Goal: Task Accomplishment & Management: Manage account settings

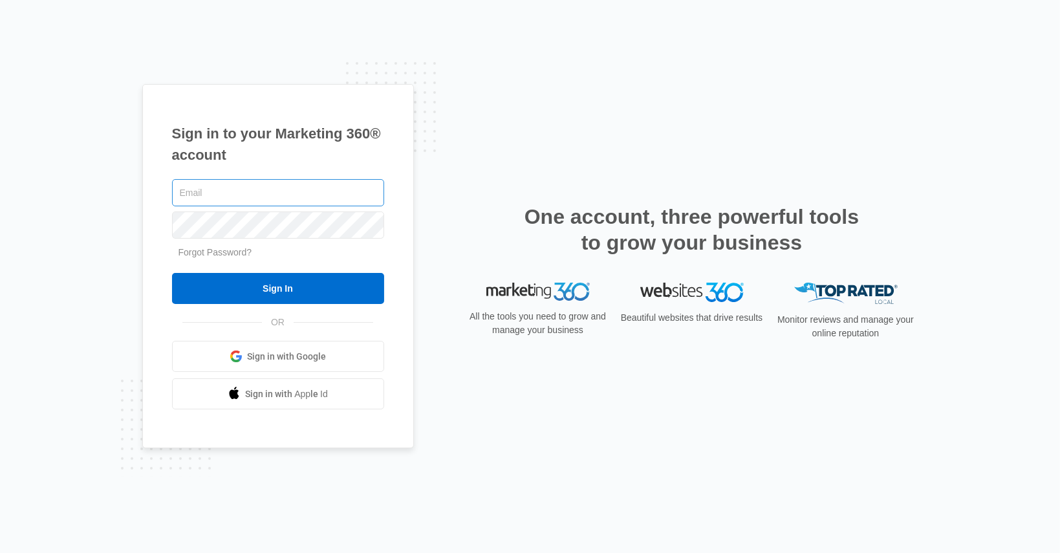
click at [221, 193] on input "text" at bounding box center [278, 192] width 212 height 27
type input "[EMAIL_ADDRESS][DOMAIN_NAME]"
click at [172, 273] on input "Sign In" at bounding box center [278, 288] width 212 height 31
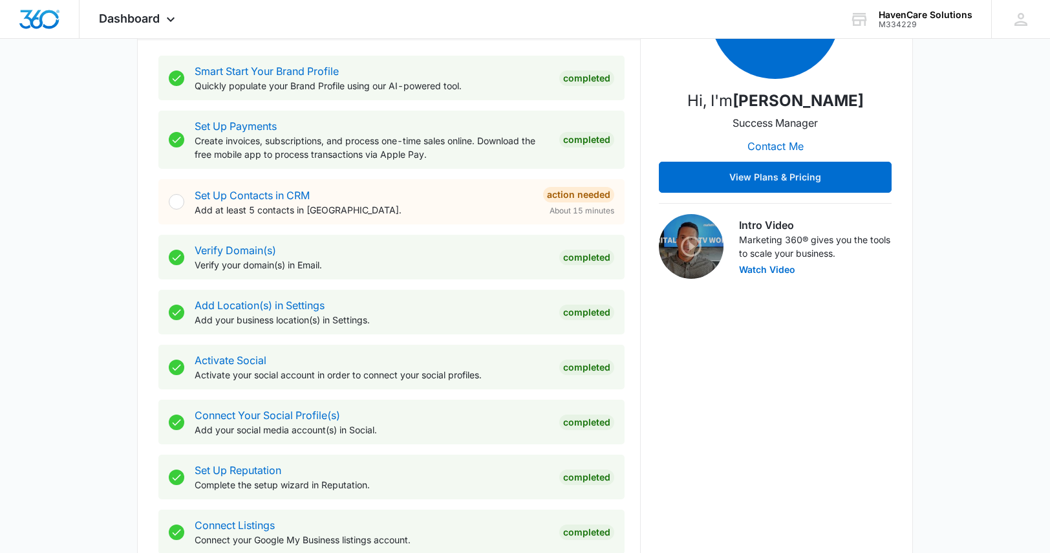
scroll to position [259, 0]
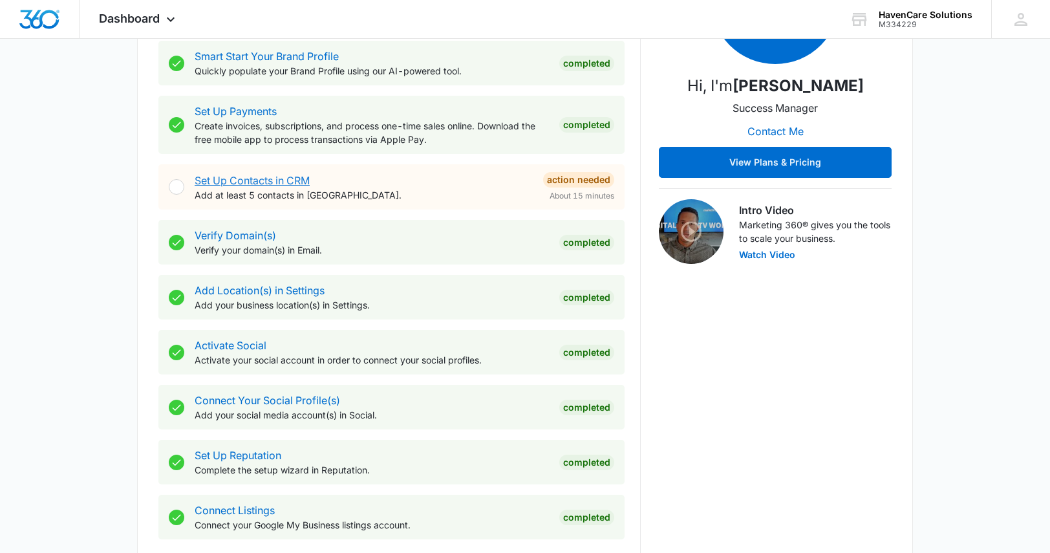
click at [288, 179] on link "Set Up Contacts in CRM" at bounding box center [252, 180] width 115 height 13
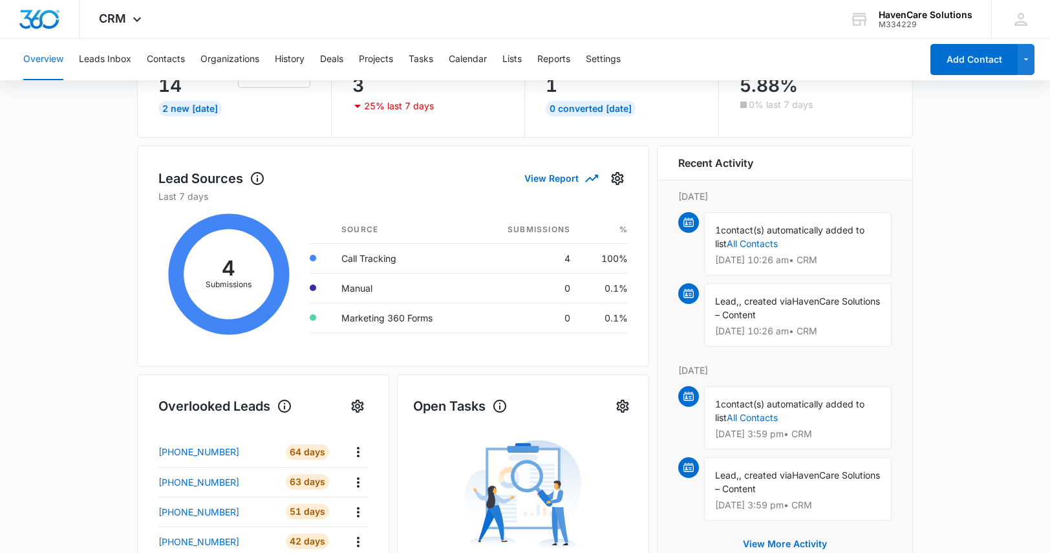
scroll to position [194, 0]
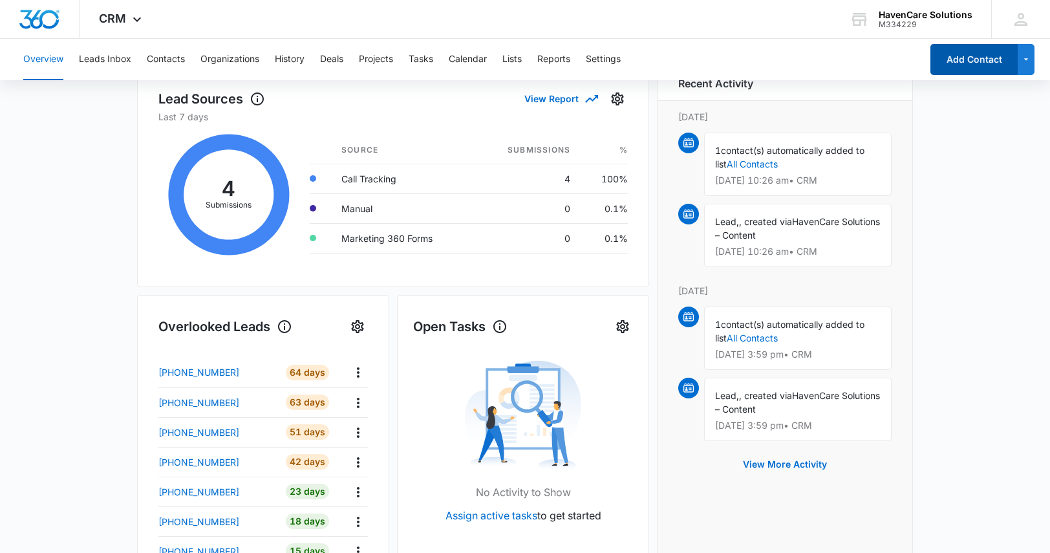
click at [975, 59] on button "Add Contact" at bounding box center [974, 59] width 87 height 31
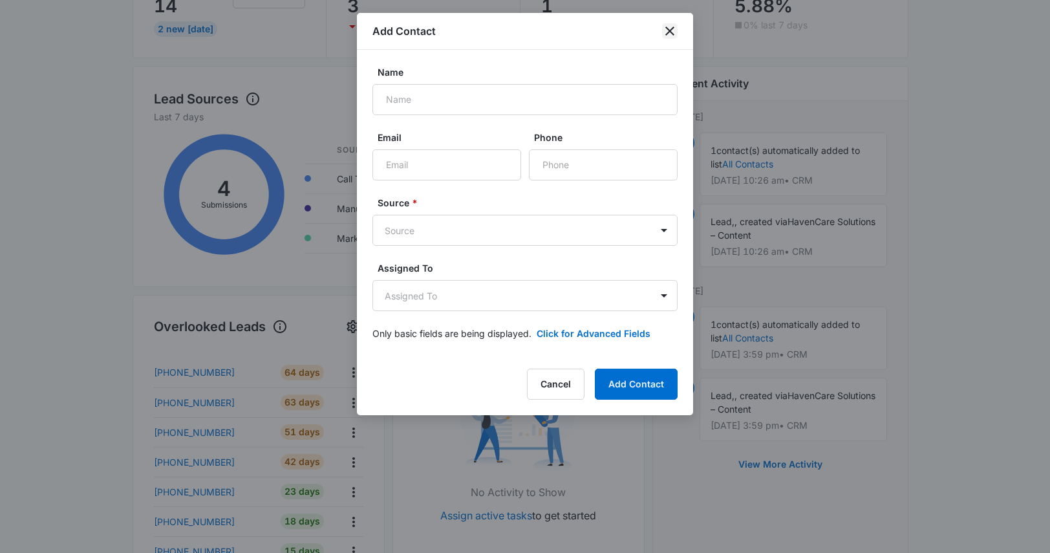
click at [670, 30] on icon "close" at bounding box center [670, 31] width 9 height 9
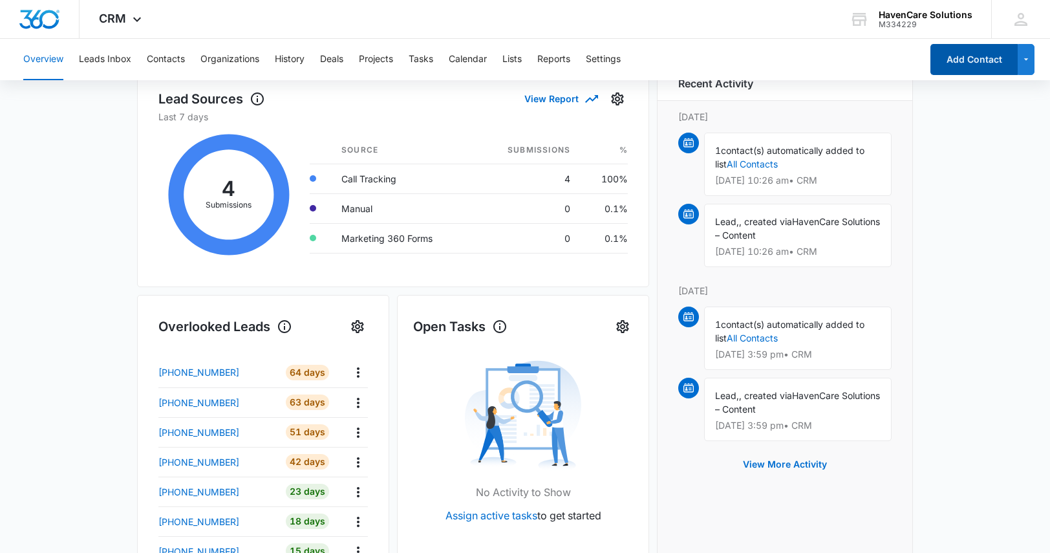
click at [963, 59] on button "Add Contact" at bounding box center [974, 59] width 87 height 31
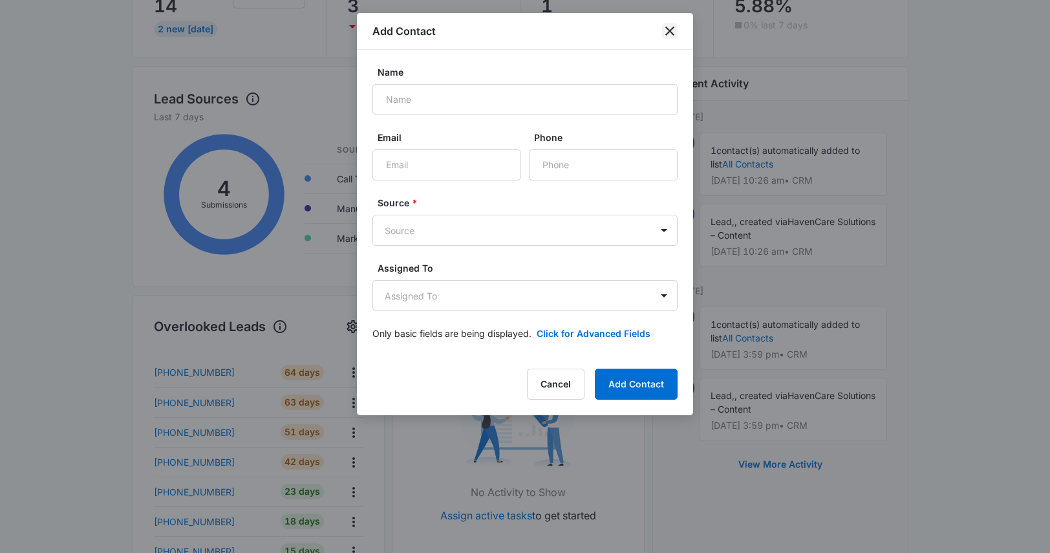
click at [662, 35] on icon "close" at bounding box center [670, 31] width 16 height 16
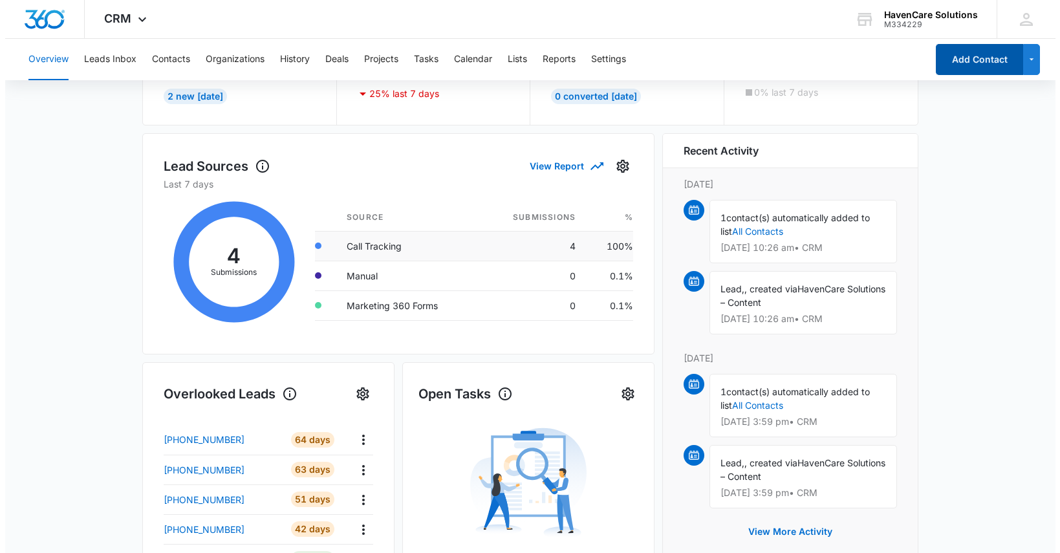
scroll to position [0, 0]
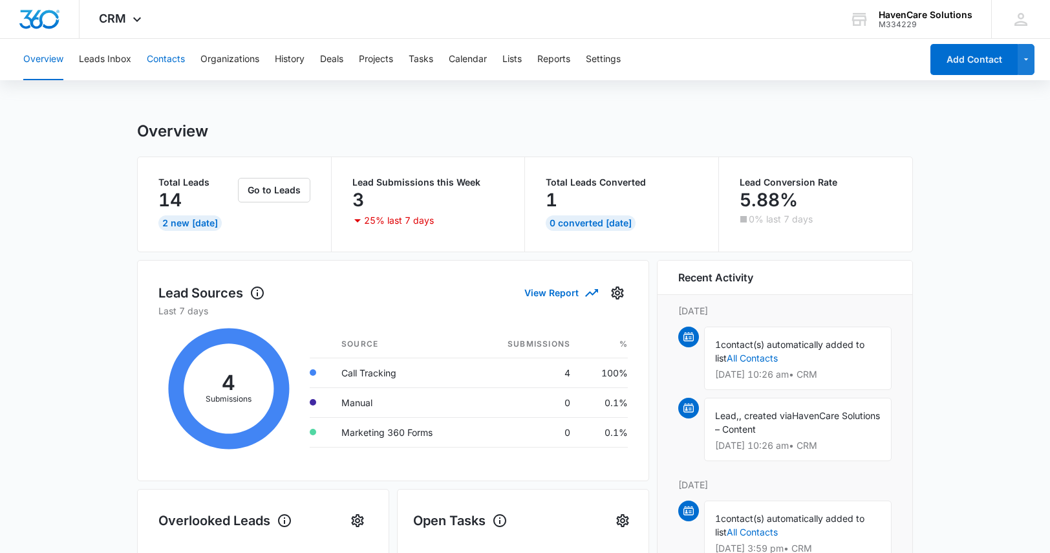
click at [171, 60] on button "Contacts" at bounding box center [166, 59] width 38 height 41
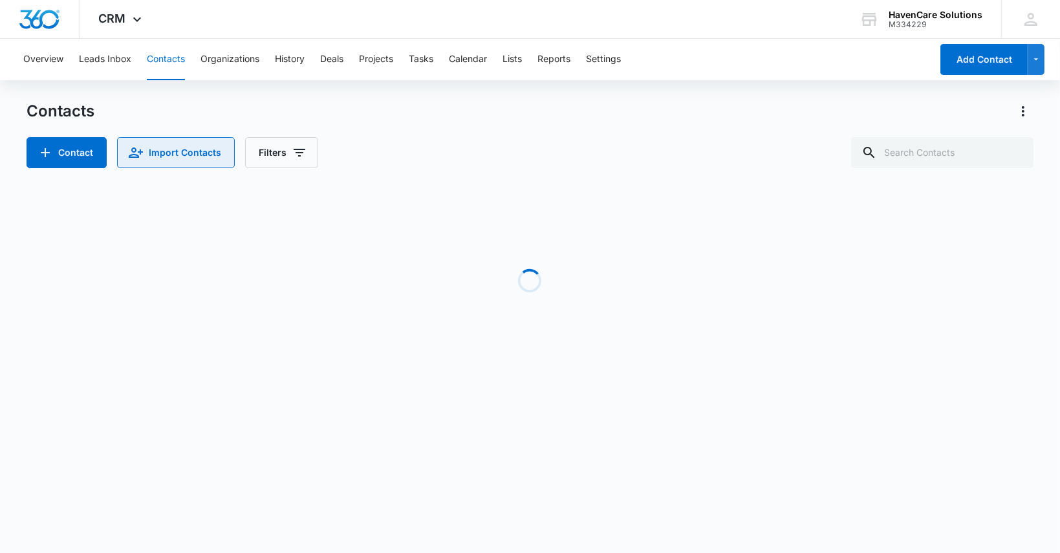
click at [179, 154] on button "Import Contacts" at bounding box center [176, 152] width 118 height 31
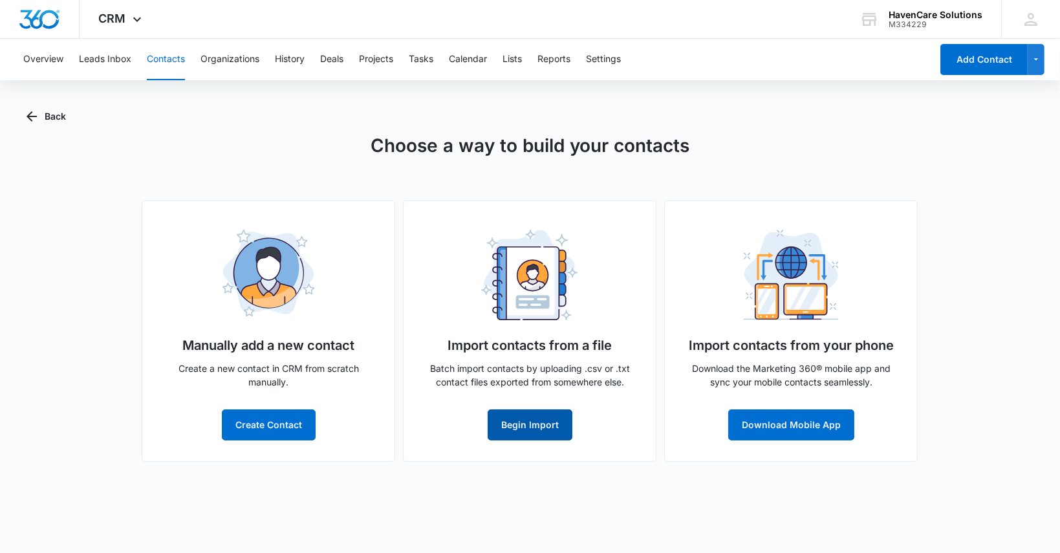
click at [533, 422] on button "Begin Import" at bounding box center [530, 424] width 85 height 31
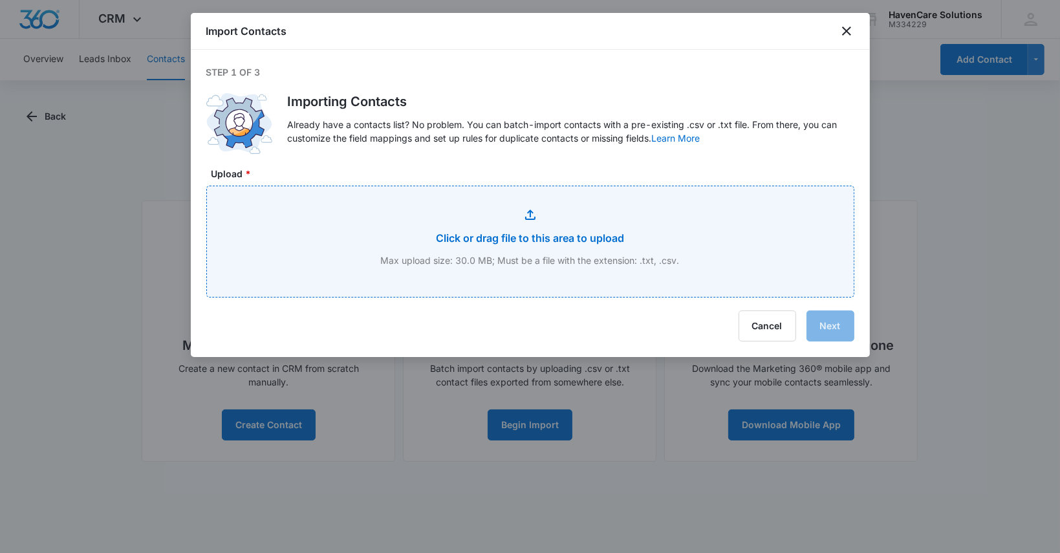
click at [529, 237] on input "Upload *" at bounding box center [530, 241] width 647 height 111
type input "C:\fakepath\Book1.txt"
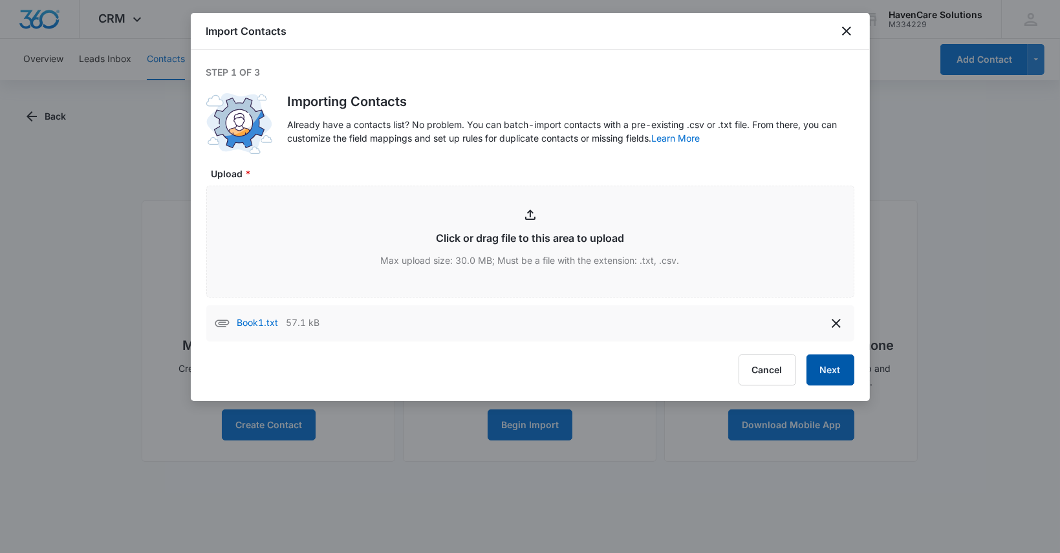
click at [836, 367] on button "Next" at bounding box center [831, 369] width 48 height 31
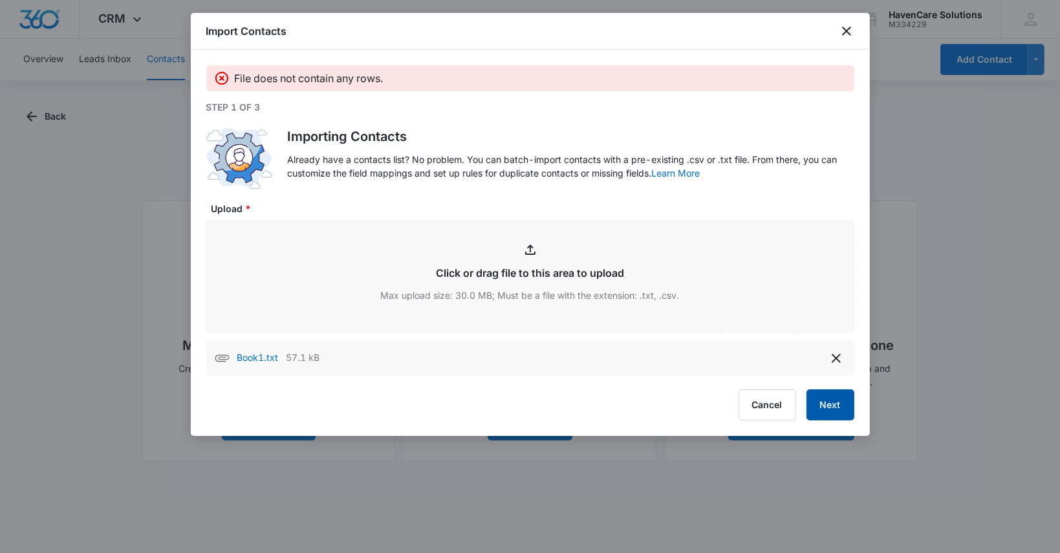
click at [835, 406] on button "Next" at bounding box center [831, 404] width 48 height 31
click at [827, 354] on button "delete" at bounding box center [836, 358] width 21 height 21
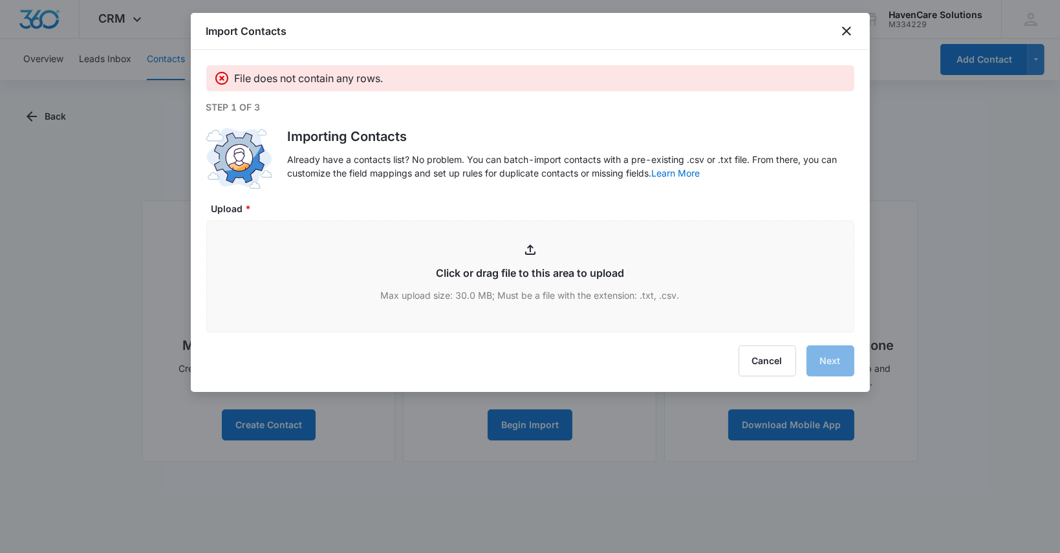
click at [223, 76] on icon at bounding box center [221, 78] width 13 height 13
click at [848, 30] on icon "close" at bounding box center [847, 31] width 16 height 16
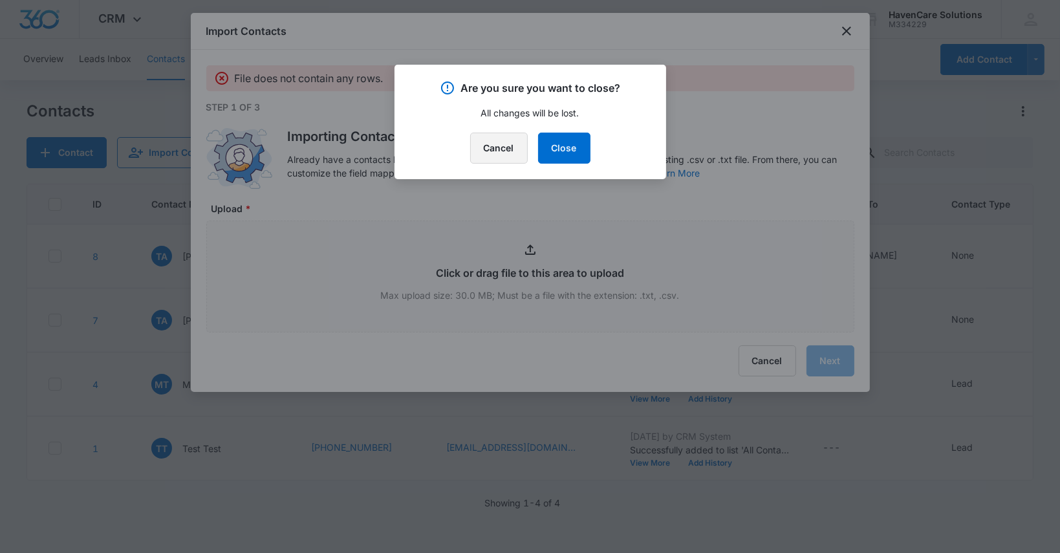
click at [506, 153] on button "Cancel" at bounding box center [499, 148] width 58 height 31
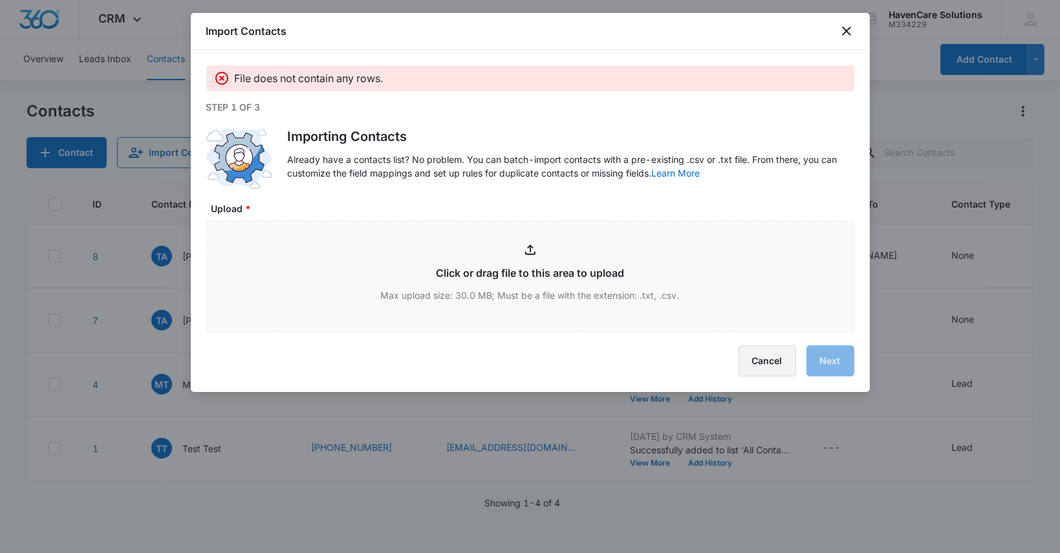
click at [770, 356] on button "Cancel" at bounding box center [768, 360] width 58 height 31
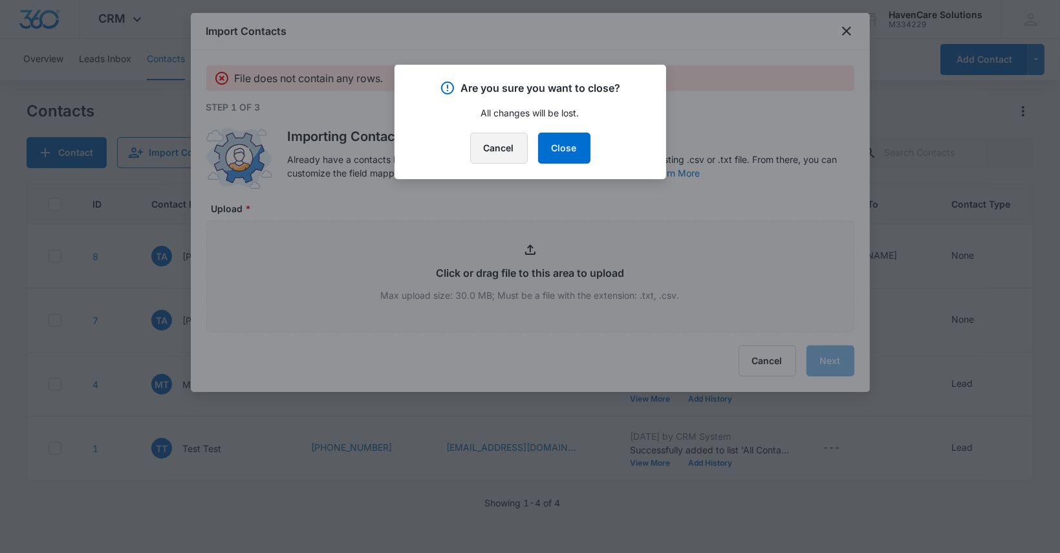
click at [494, 147] on button "Cancel" at bounding box center [499, 148] width 58 height 31
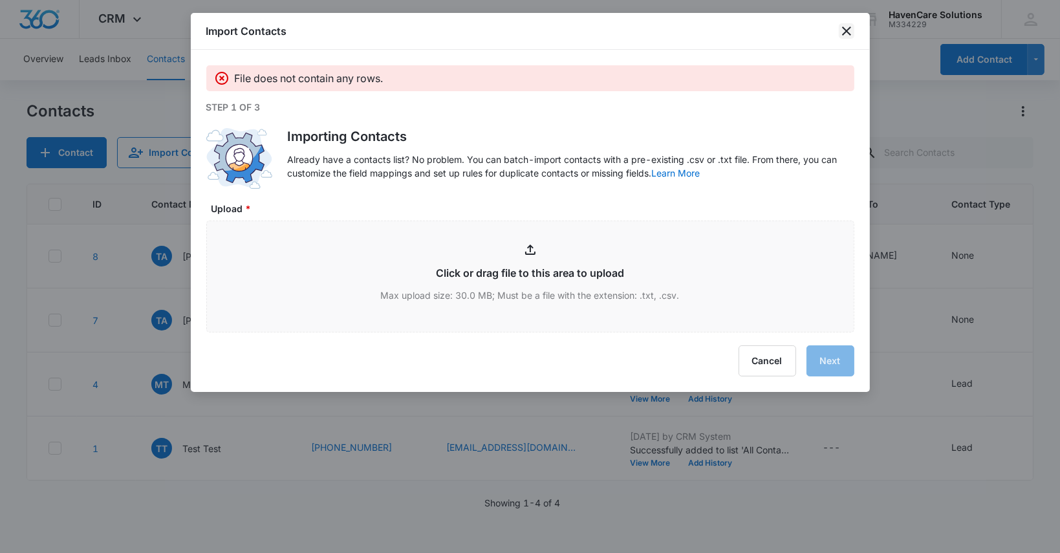
click at [845, 31] on icon "close" at bounding box center [846, 31] width 9 height 9
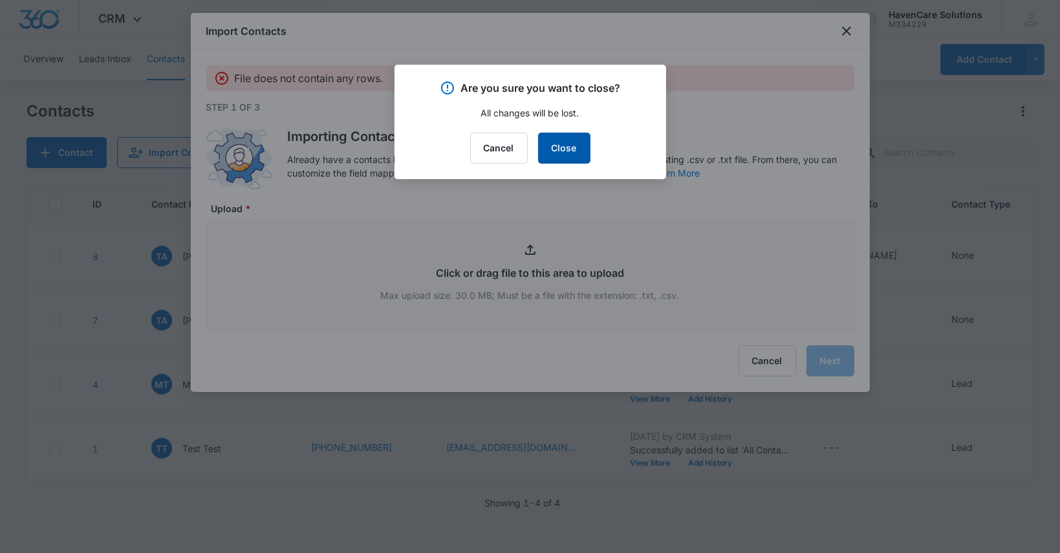
click at [565, 149] on button "Close" at bounding box center [564, 148] width 52 height 31
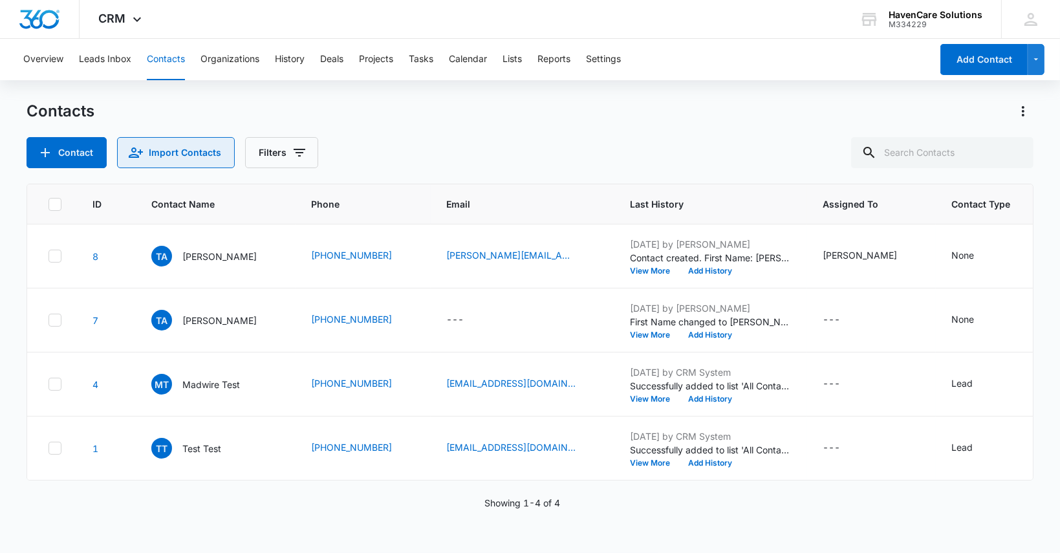
click at [183, 157] on button "Import Contacts" at bounding box center [176, 152] width 118 height 31
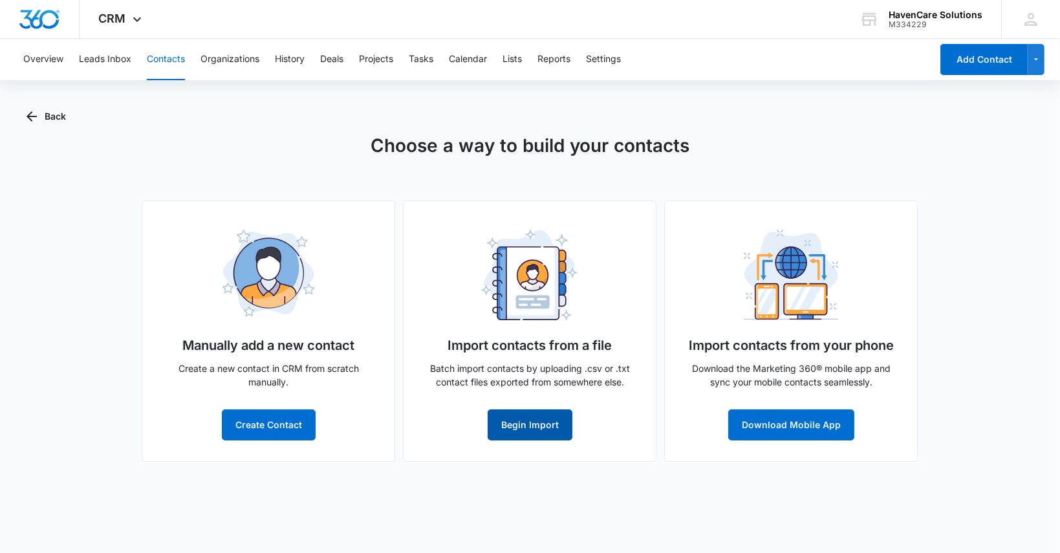
click at [510, 425] on button "Begin Import" at bounding box center [530, 424] width 85 height 31
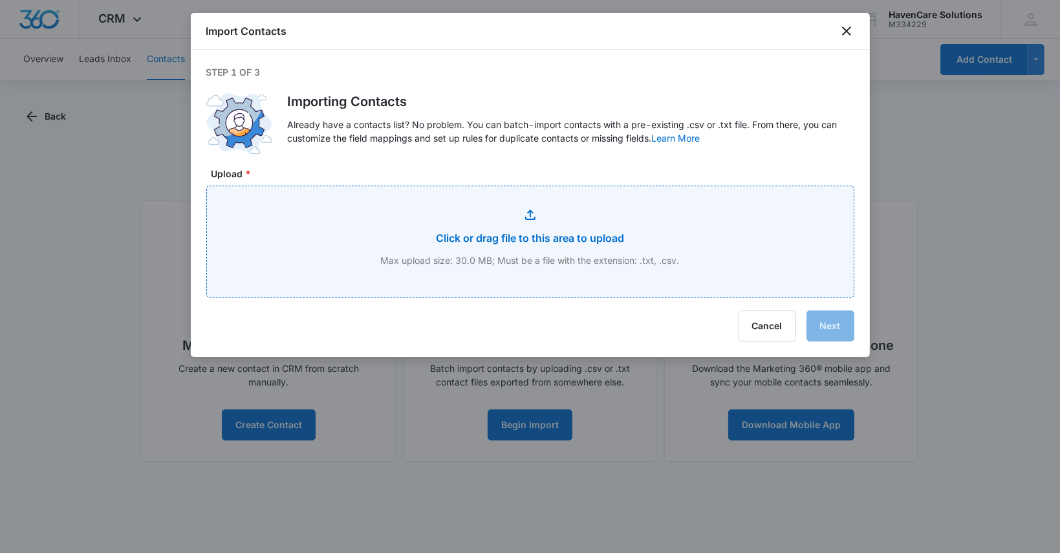
click at [568, 239] on input "Upload *" at bounding box center [530, 241] width 647 height 111
type input "C:\fakepath\Book2.txt"
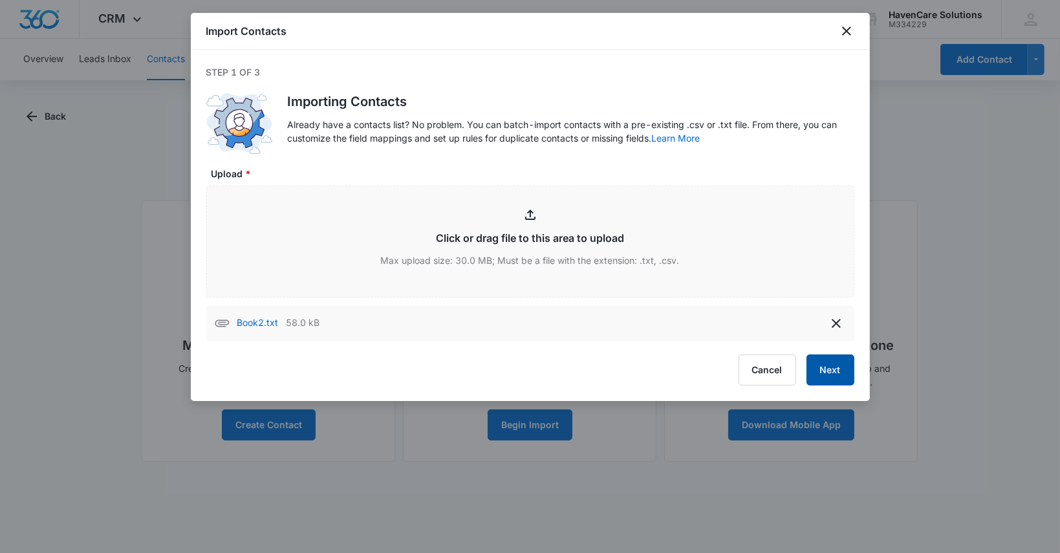
click at [832, 370] on button "Next" at bounding box center [831, 369] width 48 height 31
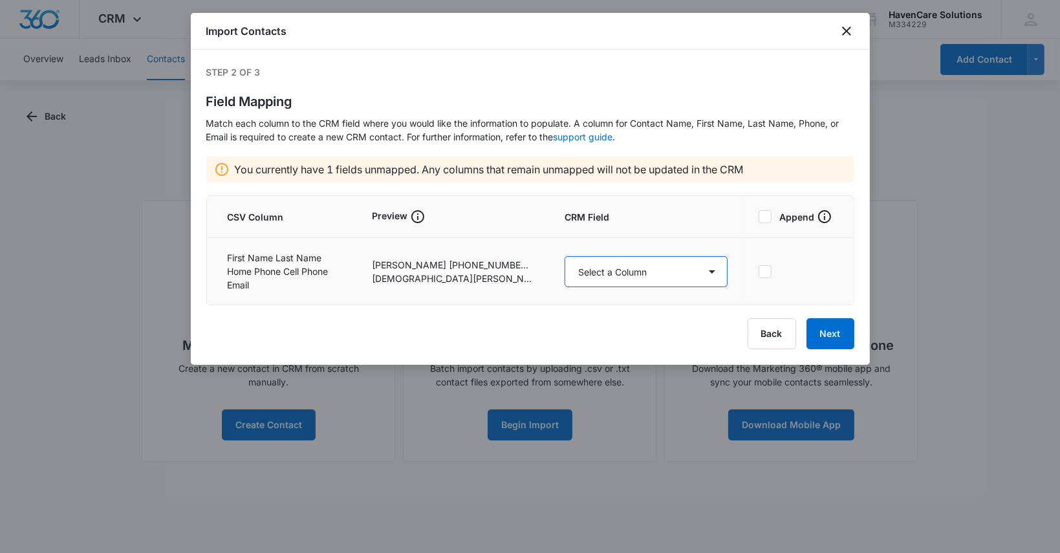
click at [720, 271] on select "Select a Column Address/City Address/Country Address/State Address/Street Addre…" at bounding box center [646, 271] width 163 height 31
click at [642, 354] on div "Import Contacts Step 2 of 3 Field Mapping Match each column to the CRM field wh…" at bounding box center [530, 189] width 679 height 352
click at [714, 273] on select "Select a Column Address/City Address/Country Address/State Address/Street Addre…" at bounding box center [646, 271] width 163 height 31
select select "79"
click at [565, 256] on select "Select a Column Address/City Address/Country Address/State Address/Street Addre…" at bounding box center [646, 271] width 163 height 31
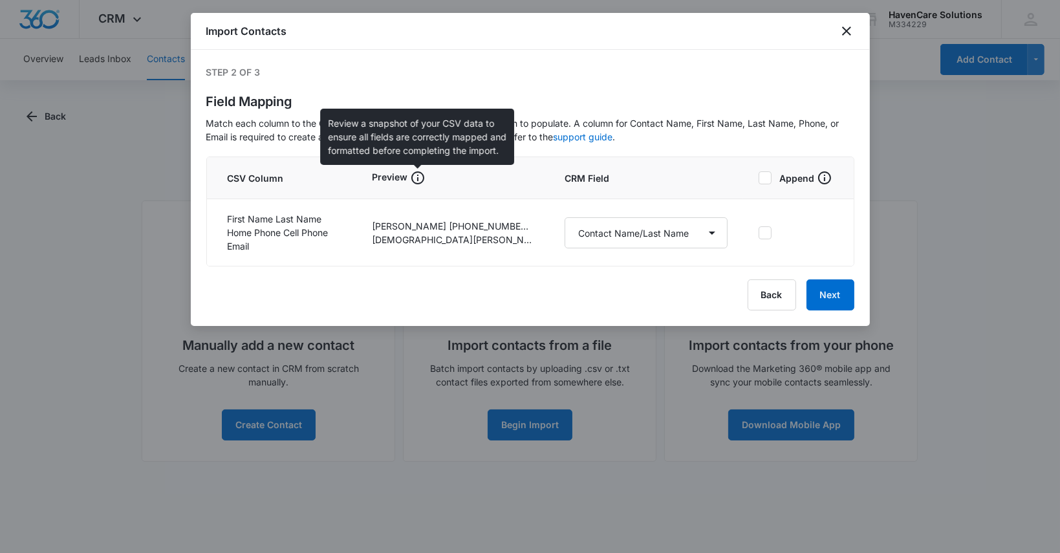
click at [418, 177] on icon at bounding box center [418, 178] width 16 height 16
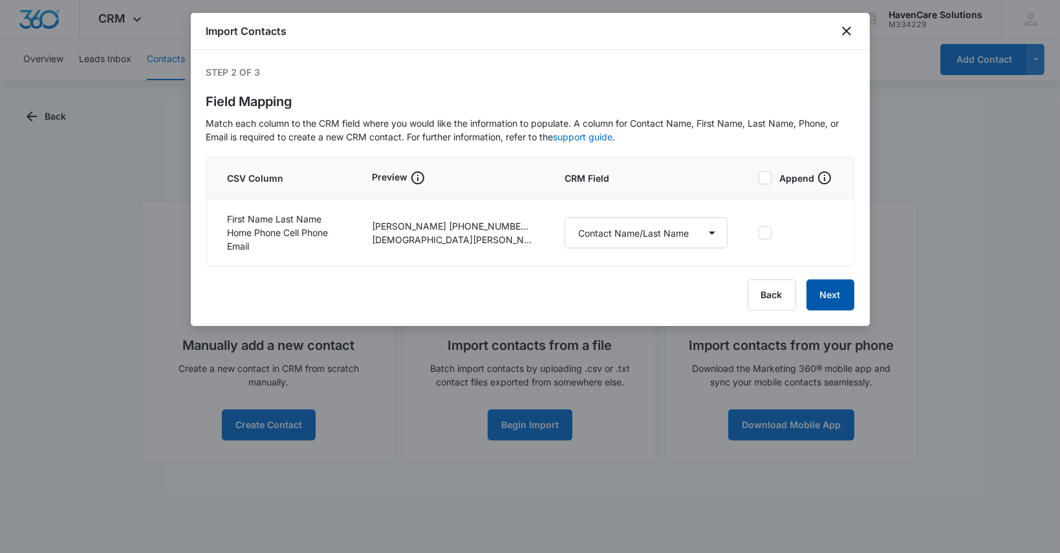
click at [831, 292] on button "Next" at bounding box center [831, 294] width 48 height 31
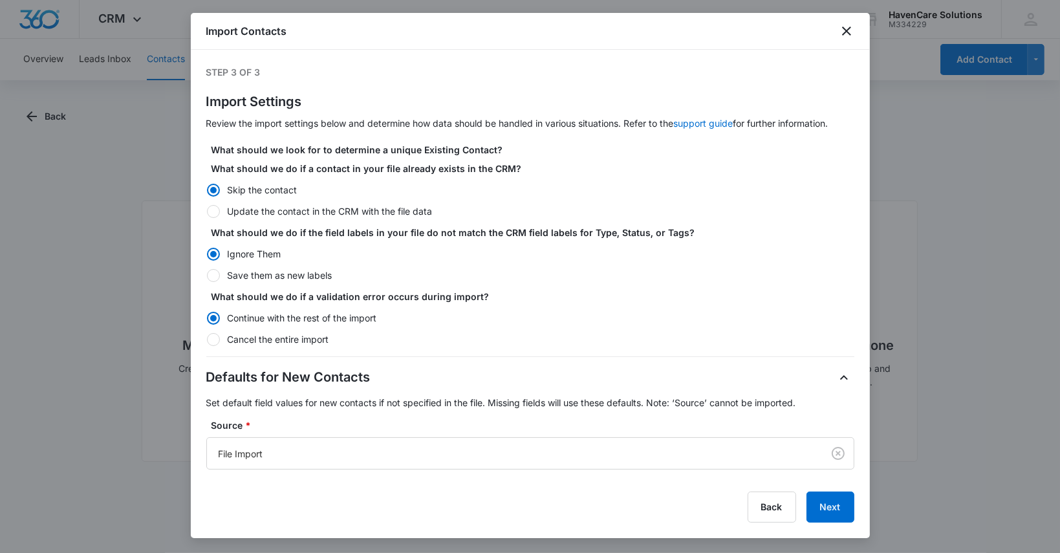
click at [215, 215] on div at bounding box center [213, 211] width 13 height 13
click at [207, 212] on input "Update the contact in the CRM with the file data" at bounding box center [206, 211] width 1 height 1
radio input "false"
radio input "true"
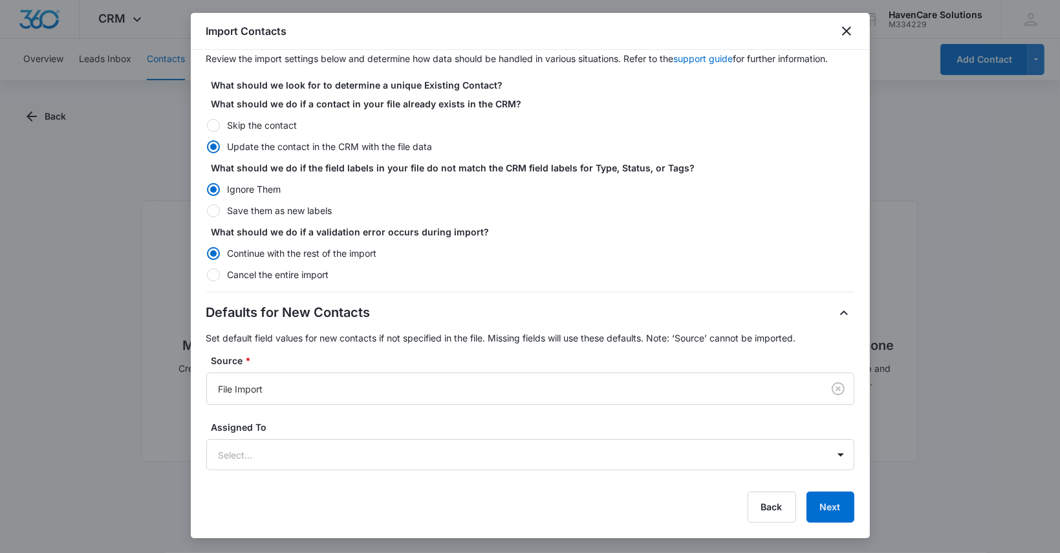
click at [215, 209] on div at bounding box center [213, 210] width 13 height 13
click at [207, 210] on input "Save them as new labels" at bounding box center [206, 210] width 1 height 1
radio input "false"
radio input "true"
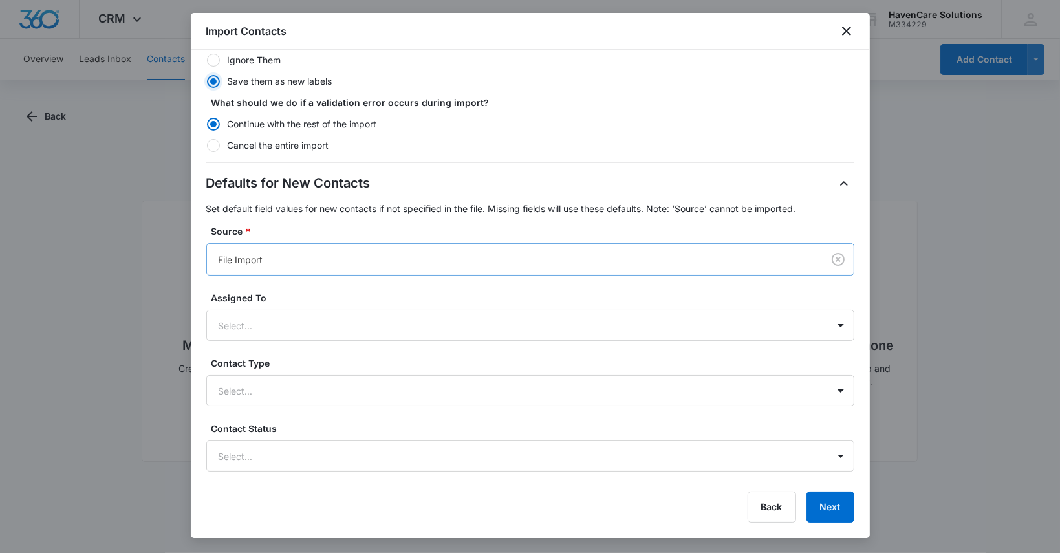
scroll to position [259, 0]
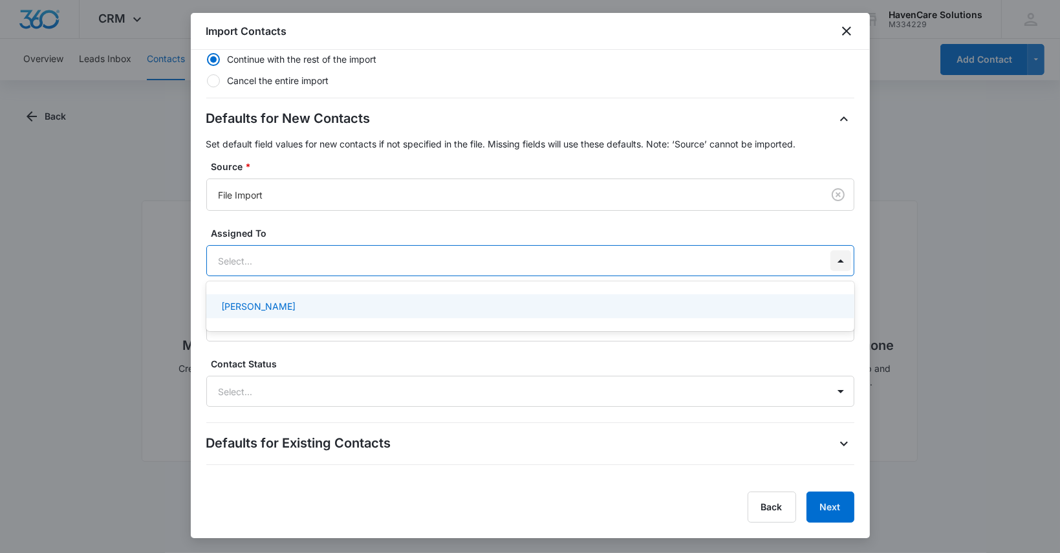
click at [834, 268] on div at bounding box center [841, 260] width 21 height 21
click at [279, 310] on div "Dawn Rye" at bounding box center [529, 306] width 614 height 14
click at [835, 393] on div at bounding box center [841, 392] width 21 height 21
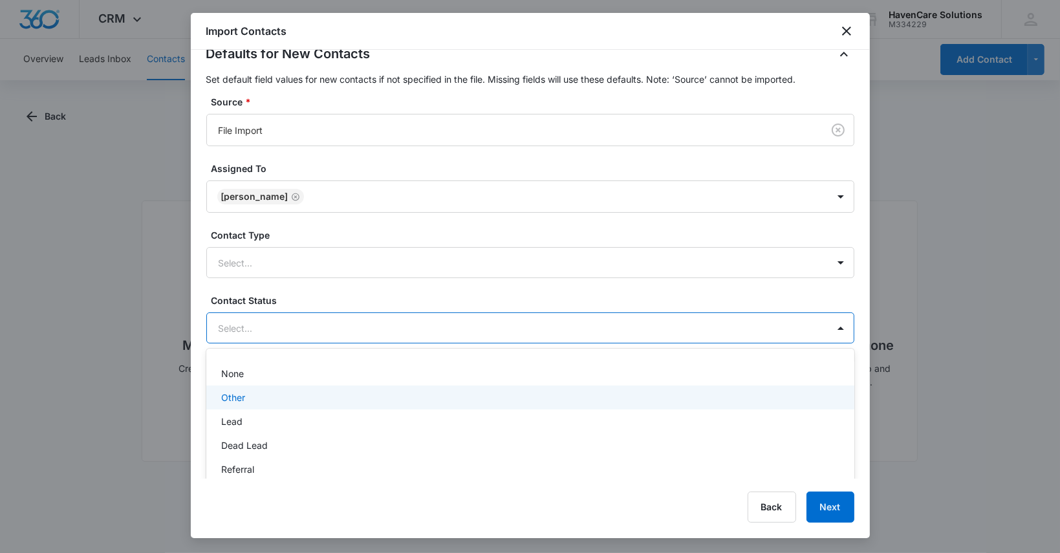
scroll to position [13, 0]
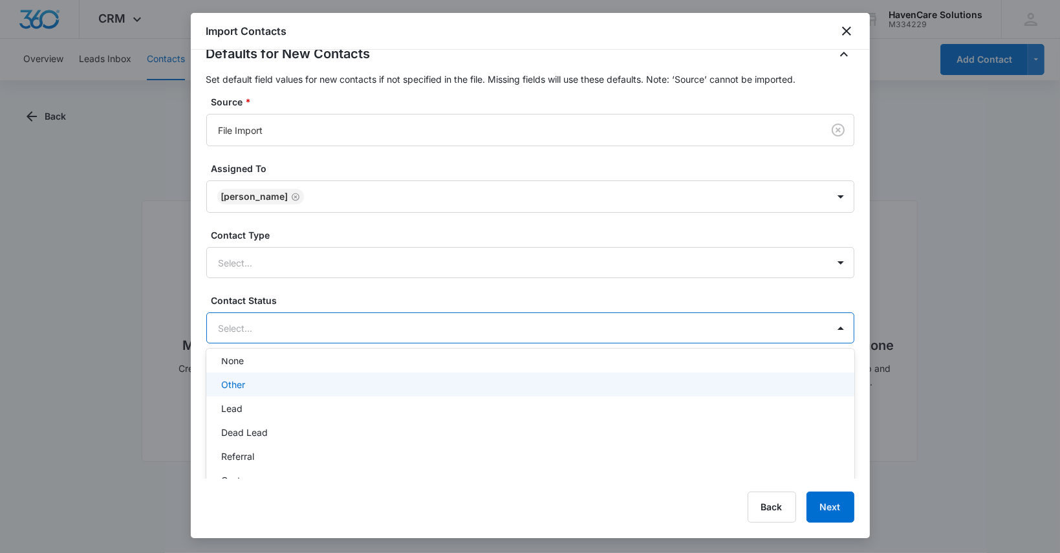
click at [251, 383] on div "Other" at bounding box center [529, 385] width 614 height 14
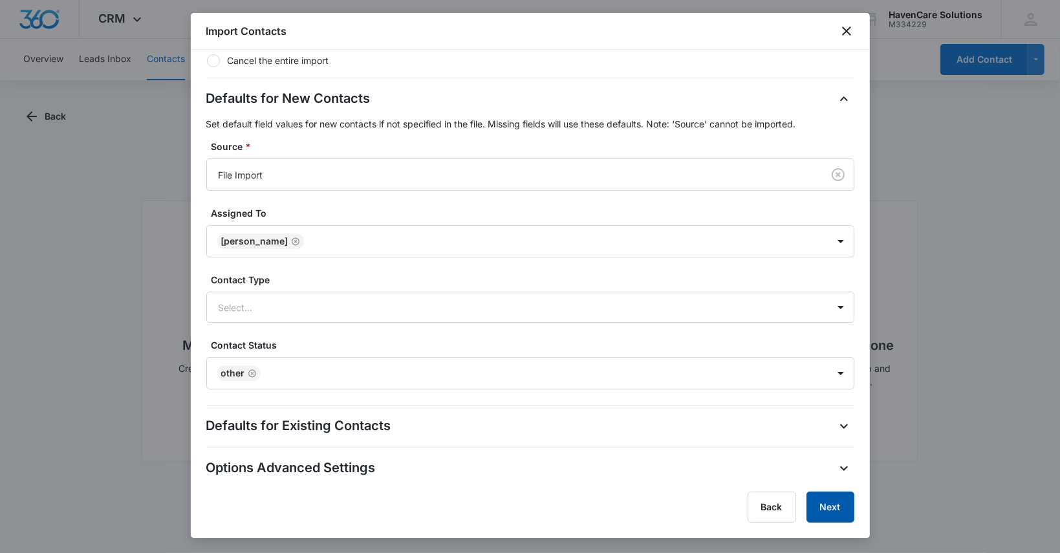
scroll to position [277, 0]
click at [831, 510] on button "Next" at bounding box center [831, 507] width 48 height 31
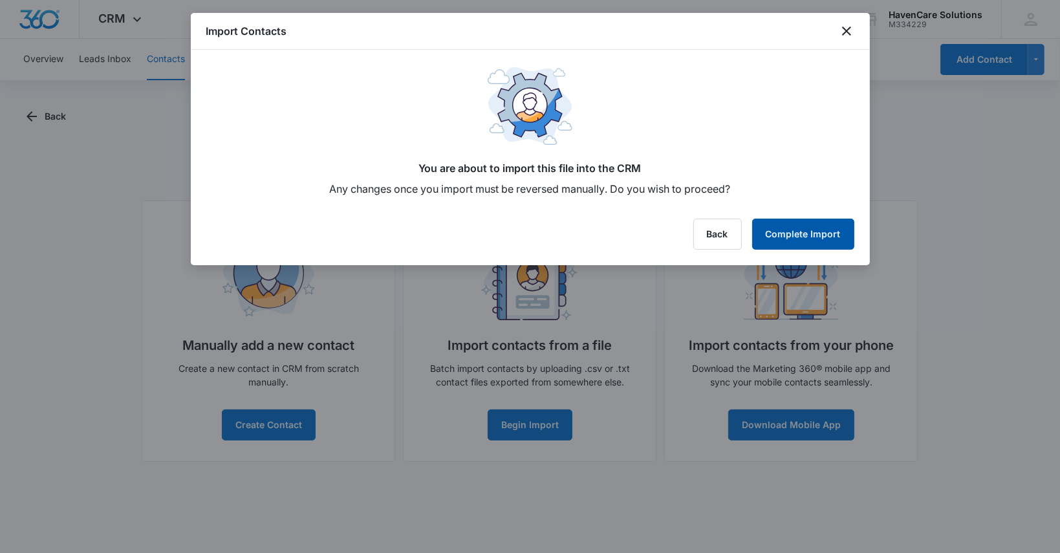
click at [812, 234] on button "Complete Import" at bounding box center [803, 234] width 102 height 31
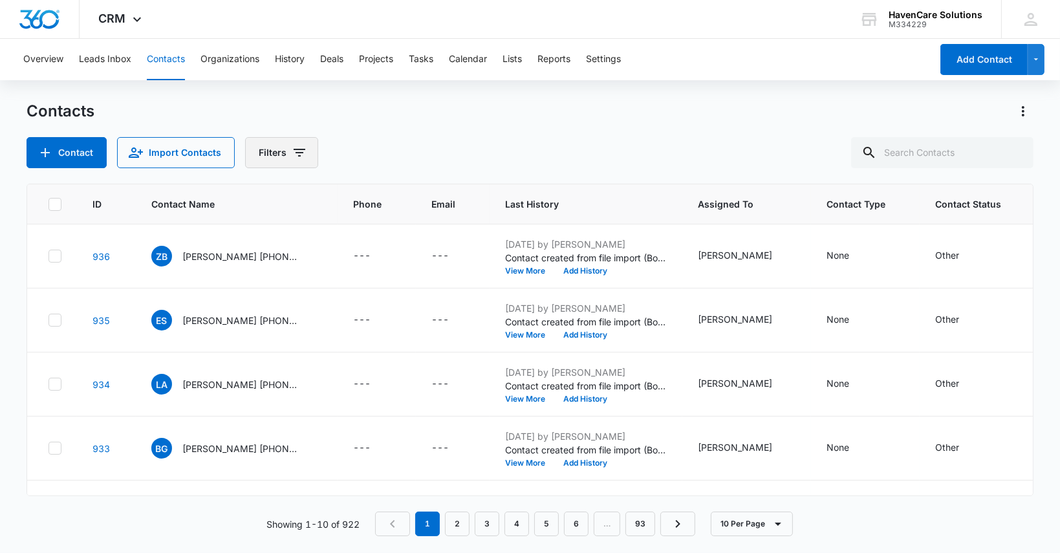
click at [300, 149] on icon "Filters" at bounding box center [300, 153] width 12 height 8
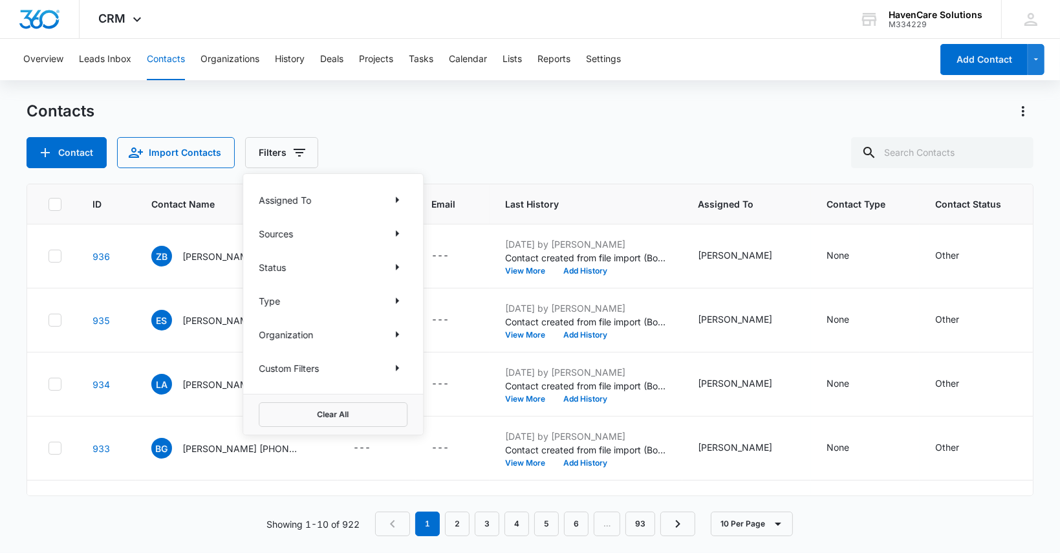
click at [379, 144] on div "Contact Import Contacts Filters Assigned To Sources Status Type Organization Cu…" at bounding box center [530, 152] width 1007 height 31
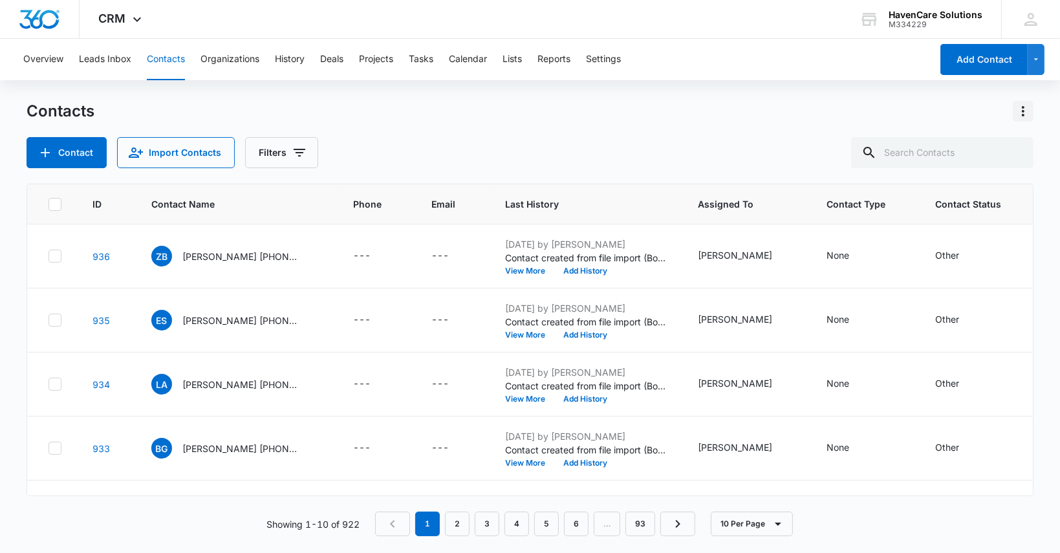
click at [1019, 111] on icon "Actions" at bounding box center [1024, 111] width 16 height 16
click at [932, 209] on link "Customize Contacts" at bounding box center [959, 205] width 85 height 11
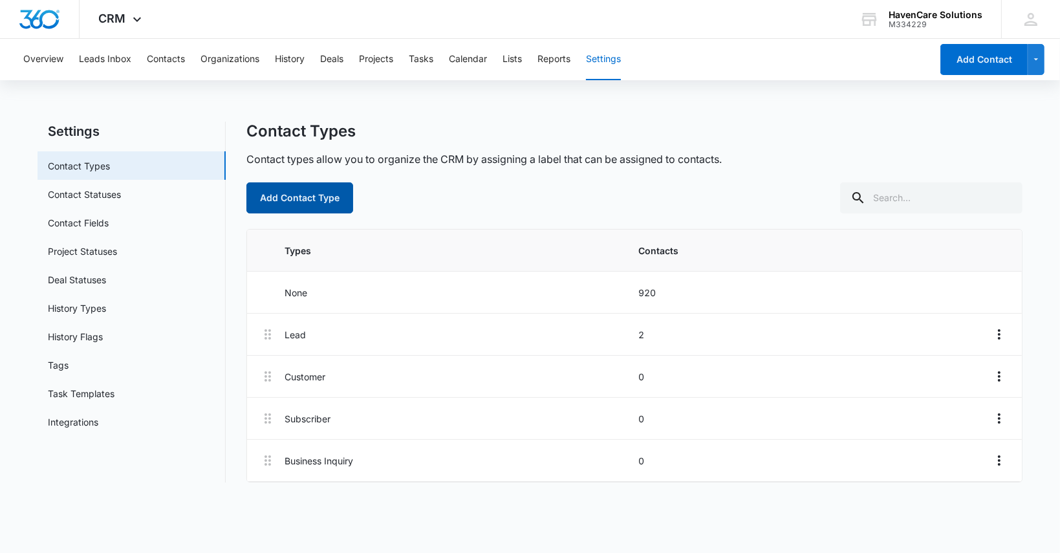
click at [312, 200] on button "Add Contact Type" at bounding box center [299, 197] width 107 height 31
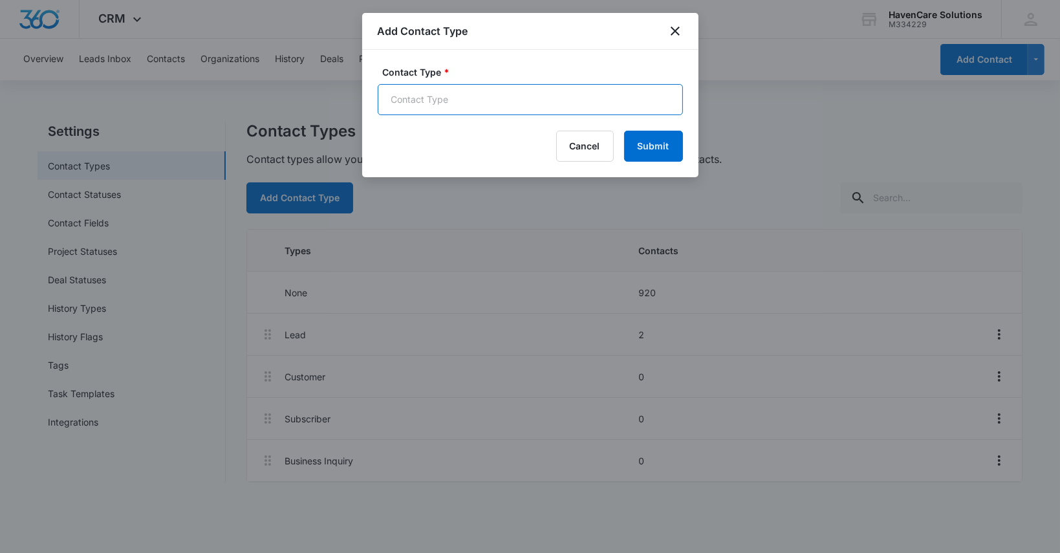
click at [455, 103] on input "Contact Type *" at bounding box center [530, 99] width 305 height 31
type input "J"
type input "Jan. RN/LPN"
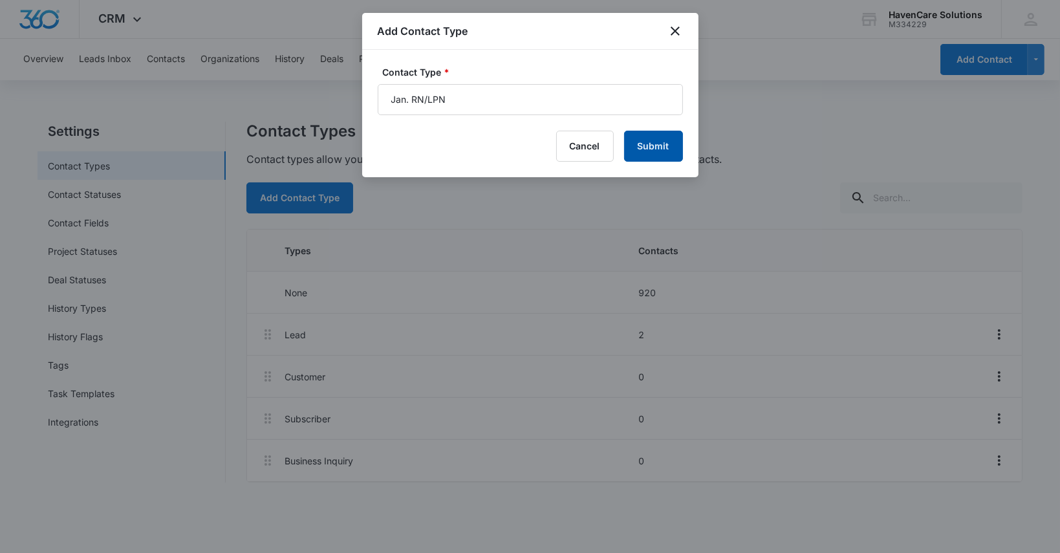
click at [648, 144] on button "Submit" at bounding box center [653, 146] width 59 height 31
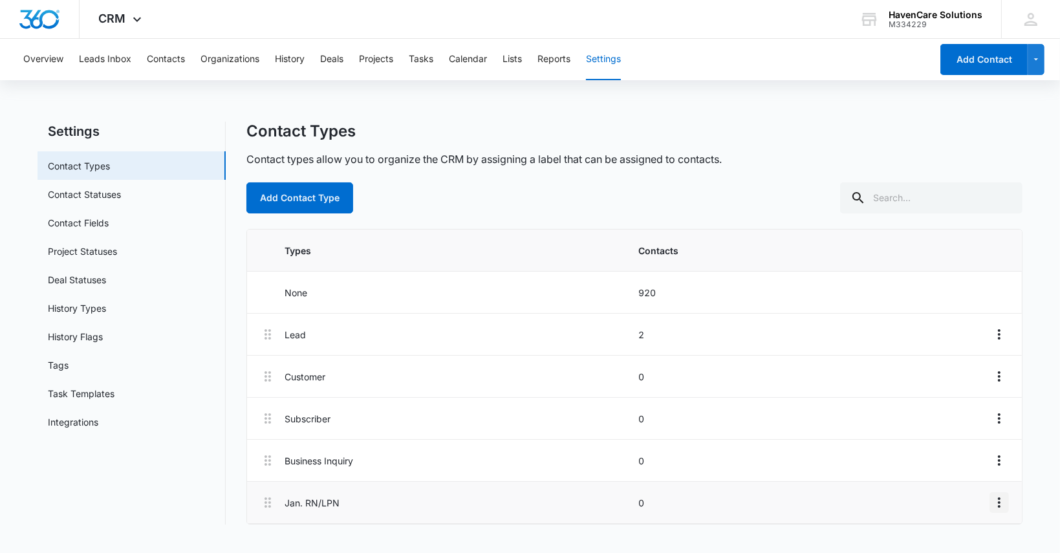
click at [994, 503] on icon "Overflow Menu" at bounding box center [1000, 503] width 16 height 16
click at [970, 469] on div "Delete" at bounding box center [964, 466] width 27 height 9
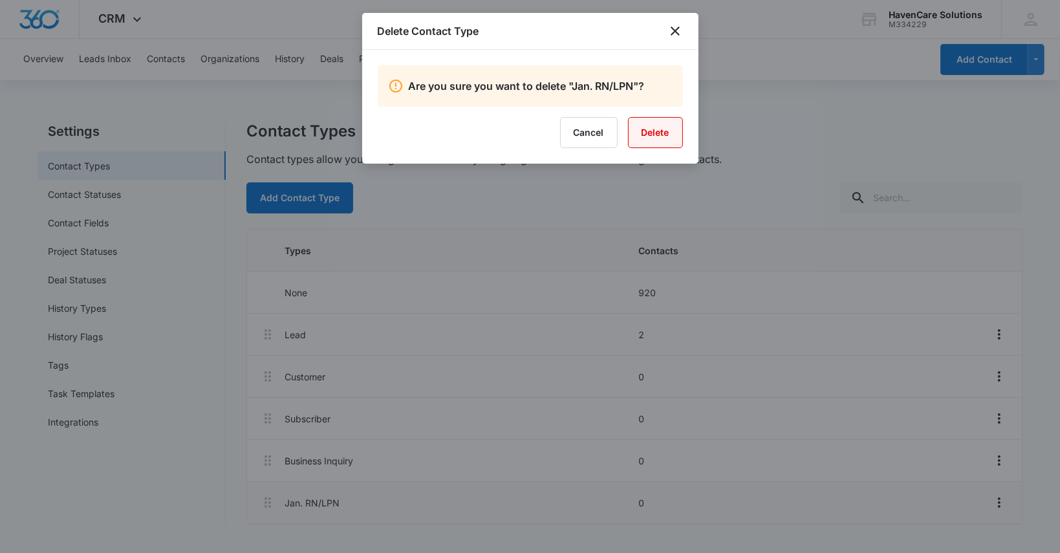
click at [660, 133] on button "Delete" at bounding box center [655, 132] width 55 height 31
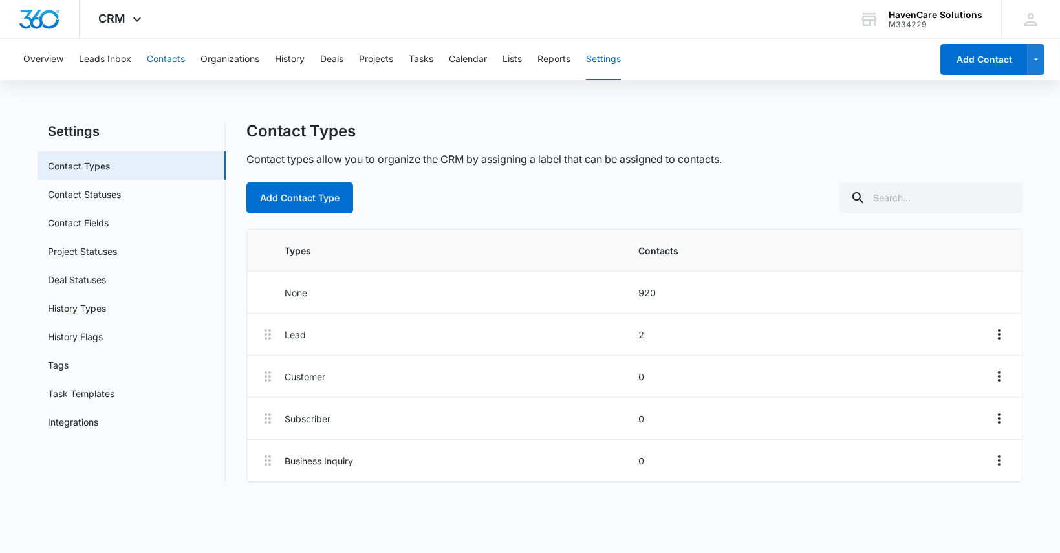
click at [171, 57] on button "Contacts" at bounding box center [166, 59] width 38 height 41
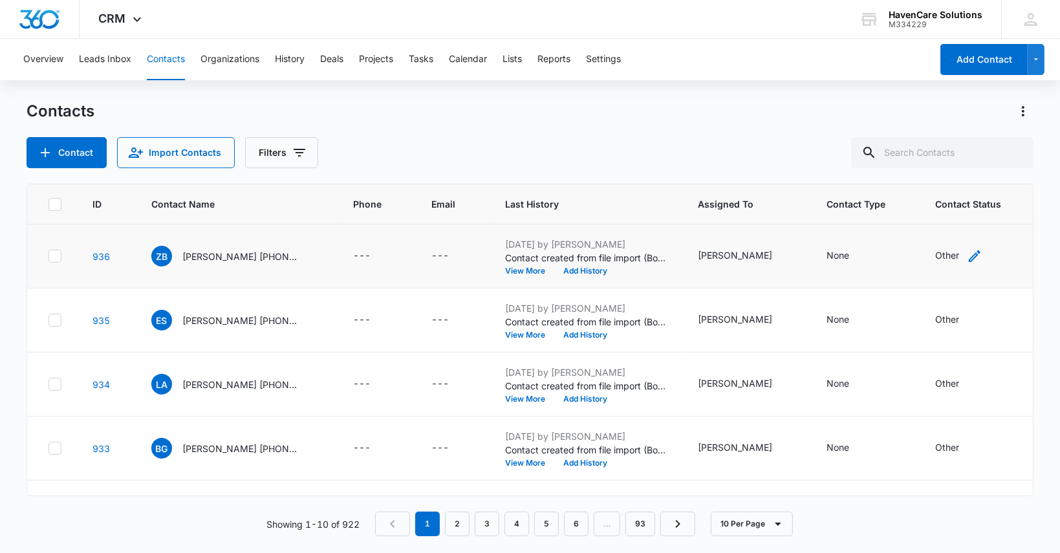
click at [969, 254] on icon "Contact Status - Other - Select to Edit Field" at bounding box center [975, 256] width 12 height 12
click at [916, 214] on button "Cancel" at bounding box center [913, 213] width 45 height 25
click at [122, 17] on span "CRM" at bounding box center [112, 19] width 27 height 14
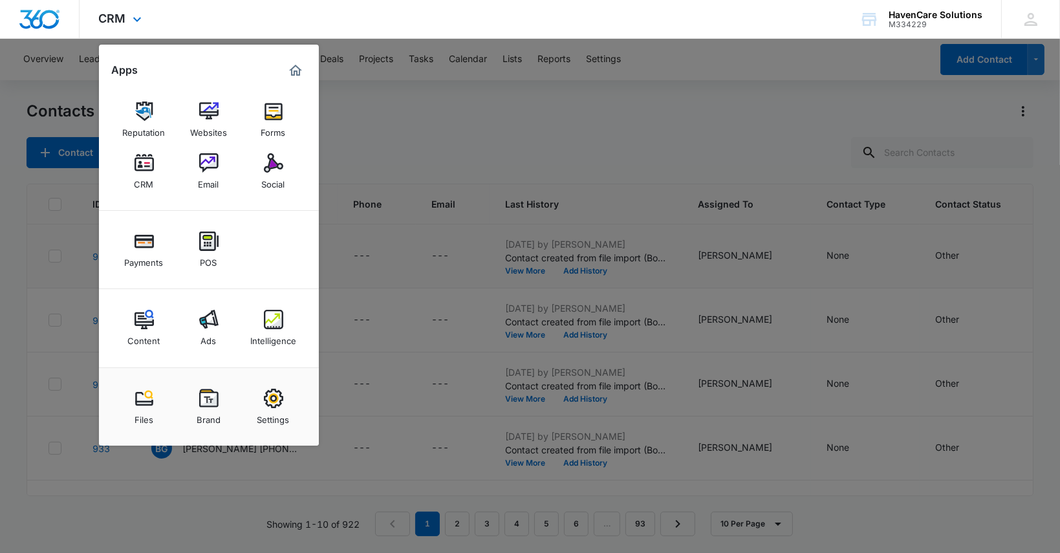
click at [295, 72] on img "Marketing 360® Dashboard" at bounding box center [296, 71] width 16 height 16
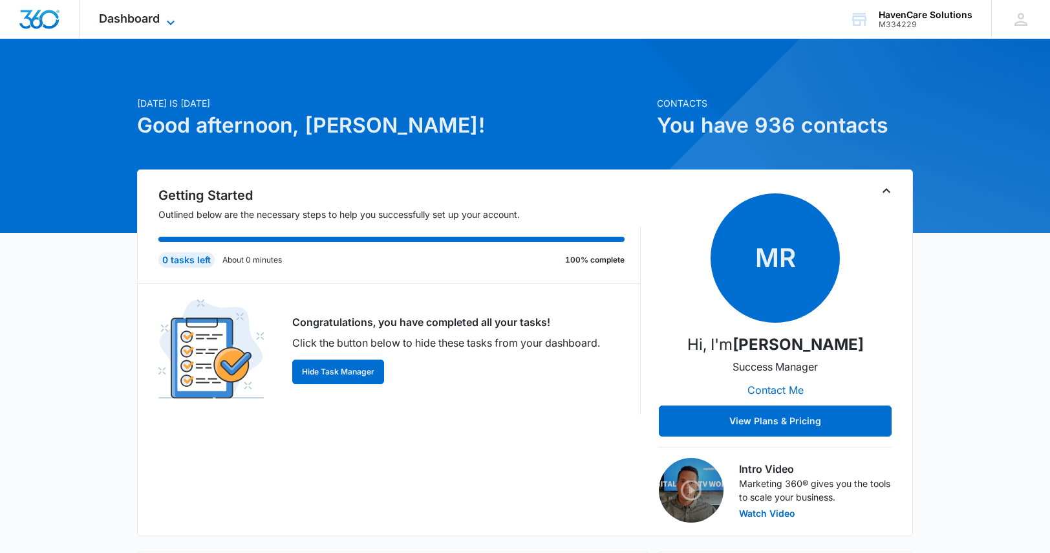
click at [153, 18] on span "Dashboard" at bounding box center [129, 19] width 61 height 14
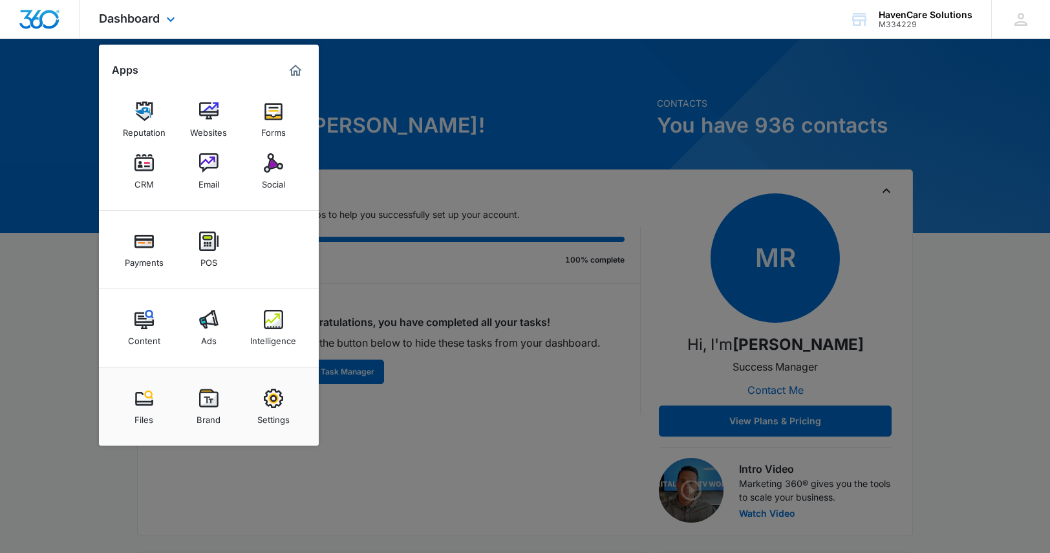
click at [296, 71] on img "Marketing 360® Dashboard" at bounding box center [296, 71] width 16 height 16
